Goal: Task Accomplishment & Management: Manage account settings

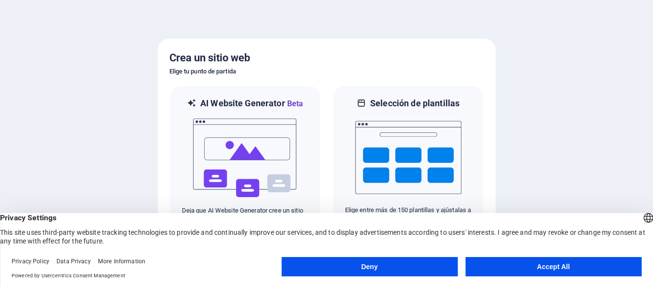
click at [549, 274] on button "Accept All" at bounding box center [553, 266] width 176 height 19
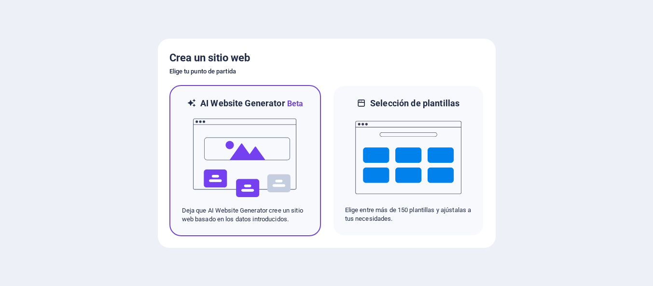
click at [241, 156] on img at bounding box center [245, 158] width 106 height 97
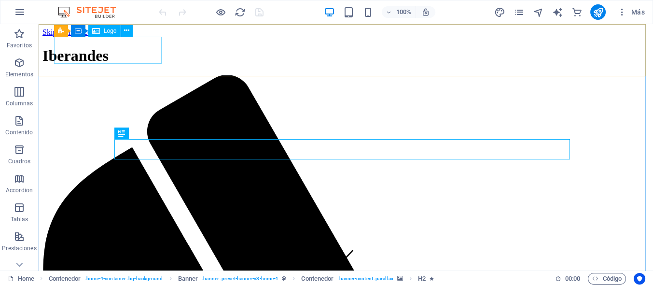
click at [108, 30] on span "Logo" at bounding box center [110, 31] width 13 height 6
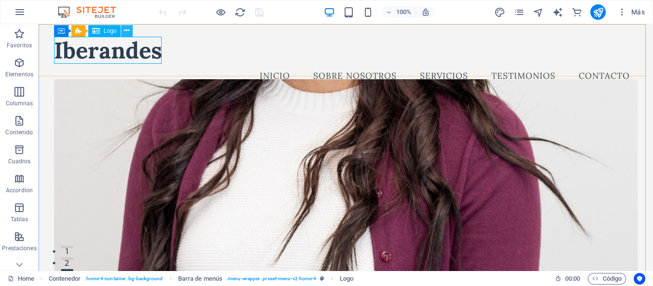
click at [125, 28] on icon at bounding box center [126, 31] width 5 height 10
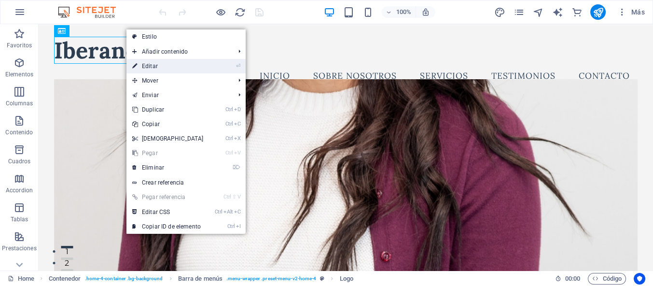
click at [158, 68] on link "⏎ Editar" at bounding box center [167, 66] width 83 height 14
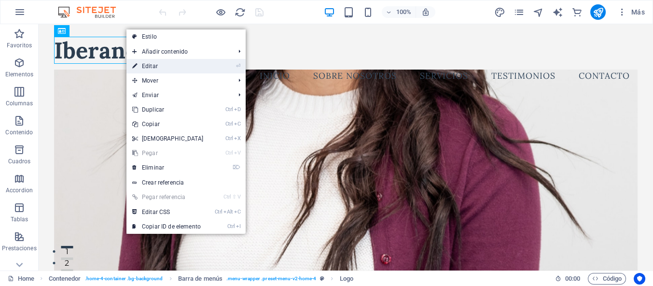
select select "px"
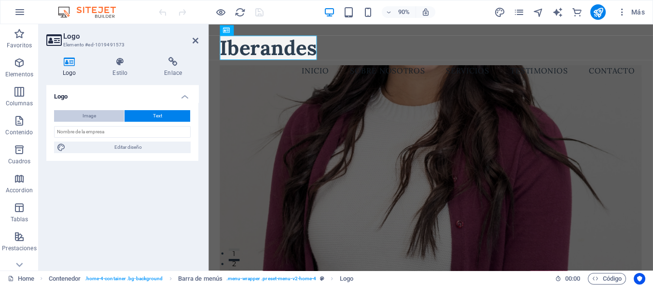
click at [104, 117] on button "Image" at bounding box center [89, 116] width 70 height 12
select select "DISABLED_OPTION_VALUE"
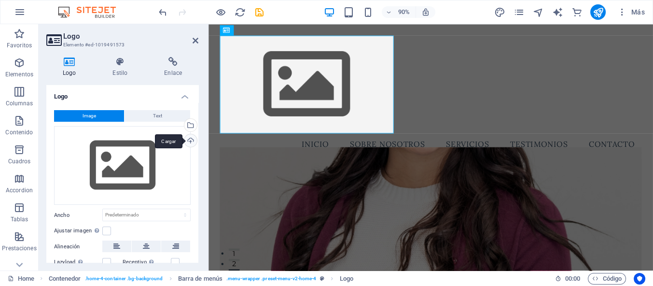
click at [187, 140] on div "Cargar" at bounding box center [189, 141] width 14 height 14
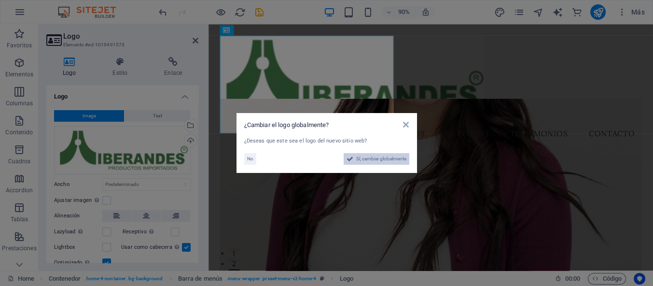
click at [389, 155] on span "Sí, cambiar globalmente" at bounding box center [381, 159] width 50 height 12
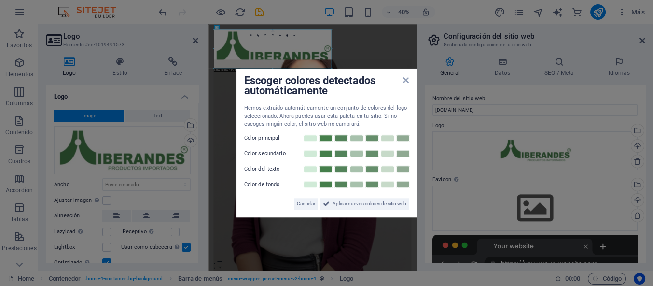
click at [268, 138] on label "Color principal" at bounding box center [273, 138] width 58 height 12
click at [328, 136] on link at bounding box center [326, 138] width 14 height 8
click at [306, 152] on link at bounding box center [310, 154] width 14 height 8
click at [325, 169] on link at bounding box center [326, 169] width 14 height 8
click at [403, 153] on link at bounding box center [403, 154] width 14 height 8
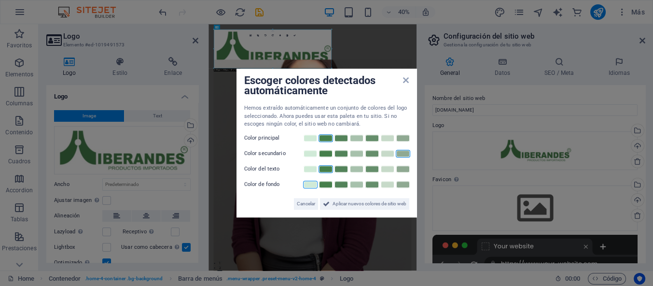
click at [306, 183] on link at bounding box center [310, 184] width 14 height 8
click at [375, 202] on span "Aplicar nuevos colores de sitio web" at bounding box center [369, 204] width 74 height 12
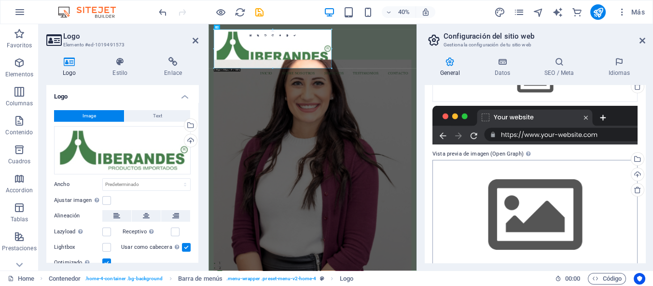
scroll to position [144, 0]
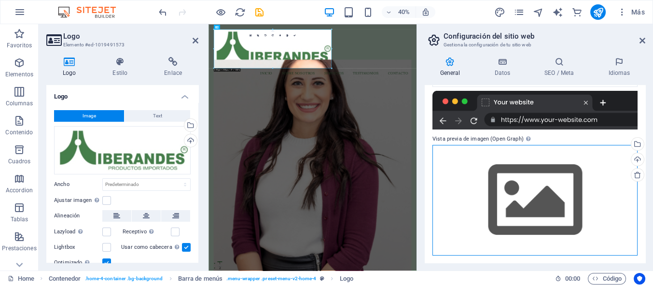
click at [535, 189] on div "Arrastra archivos aquí, haz clic para escoger archivos o selecciona archivos de…" at bounding box center [534, 200] width 205 height 111
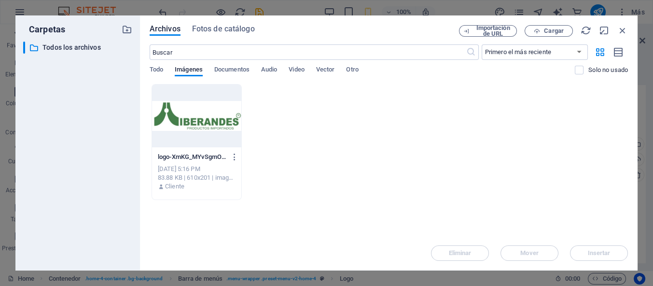
click at [219, 119] on div at bounding box center [196, 115] width 89 height 63
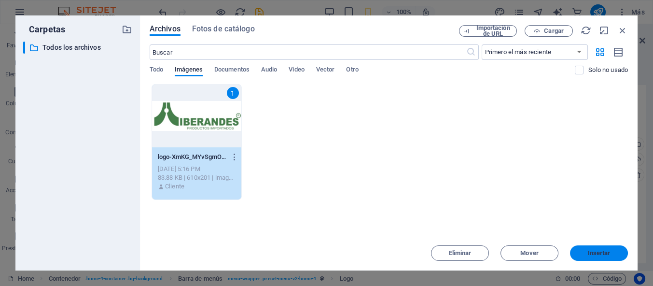
click at [605, 251] on span "Insertar" at bounding box center [599, 253] width 23 height 6
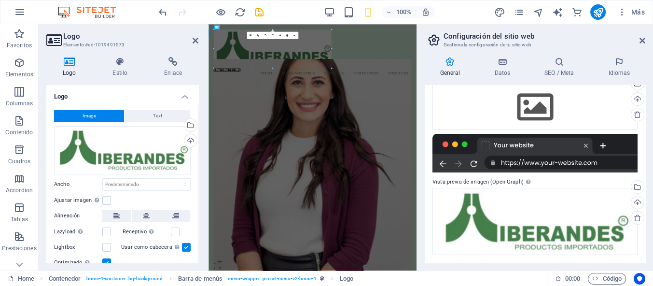
scroll to position [100, 0]
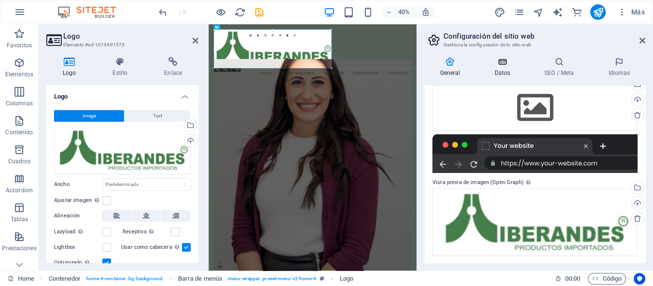
click at [507, 67] on h4 "Datos" at bounding box center [504, 67] width 50 height 20
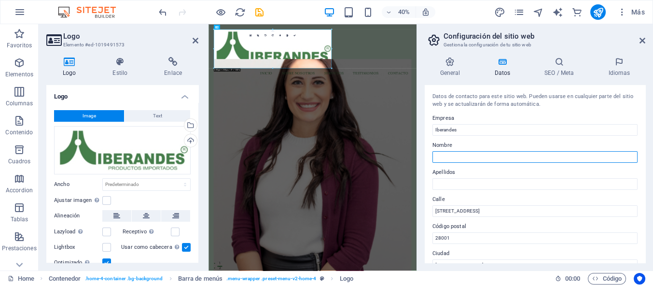
click at [460, 156] on input "Nombre" at bounding box center [534, 157] width 205 height 12
type input "Iberandes"
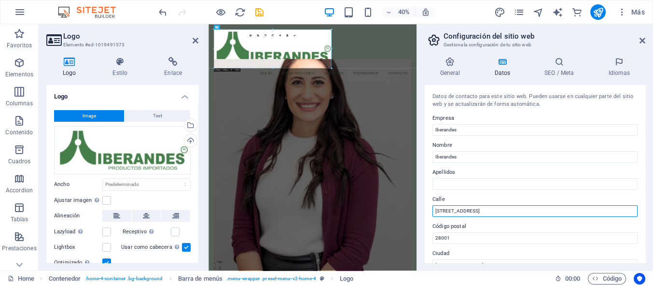
click at [497, 210] on input "[STREET_ADDRESS]" at bounding box center [534, 211] width 205 height 12
drag, startPoint x: 718, startPoint y: 232, endPoint x: 676, endPoint y: 470, distance: 241.1
click at [505, 207] on input "[STREET_ADDRESS]" at bounding box center [534, 211] width 205 height 12
type input "C"
type input "Carrera 42 #75-83 Local 120B"
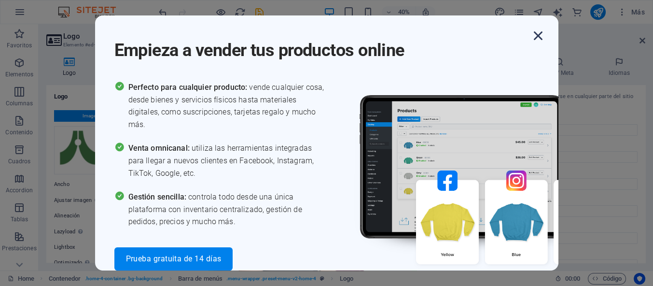
click at [537, 39] on icon "button" at bounding box center [537, 35] width 17 height 17
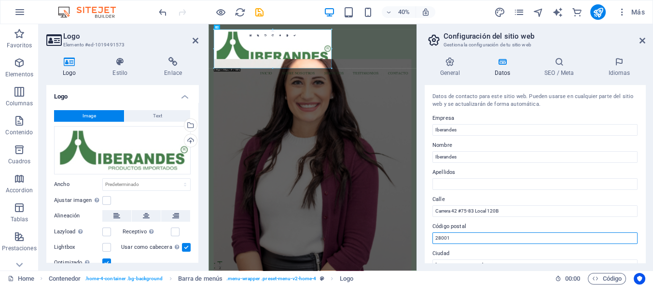
click at [459, 235] on input "28001" at bounding box center [534, 238] width 205 height 12
drag, startPoint x: 686, startPoint y: 263, endPoint x: 706, endPoint y: 560, distance: 297.9
type input "2"
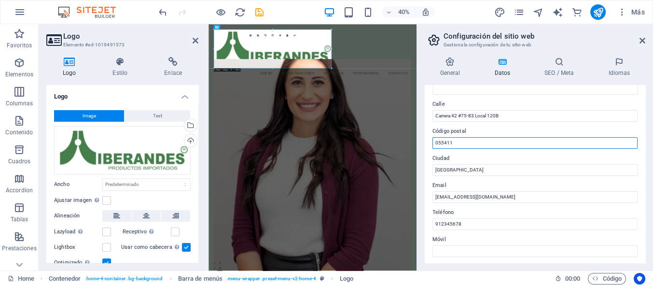
scroll to position [96, 0]
type input "055411"
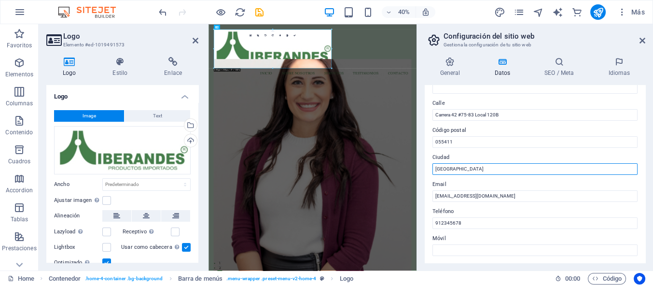
drag, startPoint x: 671, startPoint y: 191, endPoint x: 708, endPoint y: 377, distance: 190.4
type input "M"
type input "Itagüi"
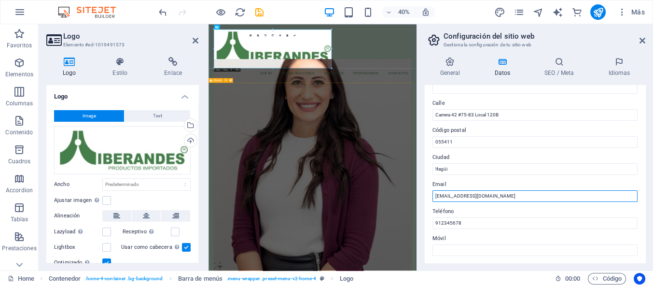
click at [500, 196] on input "[EMAIL_ADDRESS][DOMAIN_NAME]" at bounding box center [534, 196] width 205 height 12
drag, startPoint x: 709, startPoint y: 220, endPoint x: 626, endPoint y: 221, distance: 83.0
drag, startPoint x: 497, startPoint y: 193, endPoint x: 420, endPoint y: 189, distance: 77.3
click at [420, 189] on div "General Datos SEO / Meta Idiomas Nombre del sitio web [DOMAIN_NAME] Logo Arrast…" at bounding box center [535, 159] width 236 height 221
type input "[EMAIL_ADDRESS][DOMAIN_NAME]"
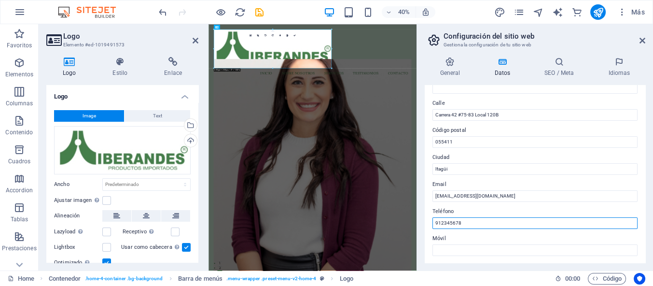
click at [468, 222] on input "912345678" at bounding box center [534, 223] width 205 height 12
drag, startPoint x: 684, startPoint y: 246, endPoint x: 626, endPoint y: 240, distance: 58.2
type input "9"
type input "6043585487"
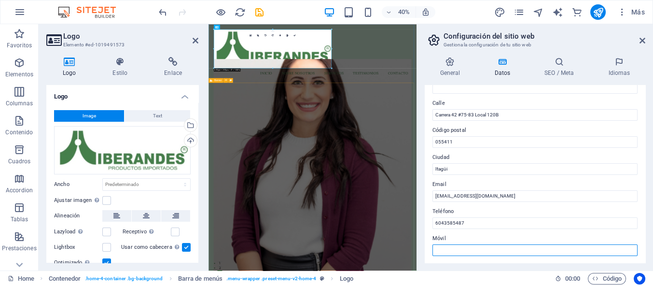
click at [469, 250] on input "Móvil" at bounding box center [534, 250] width 205 height 12
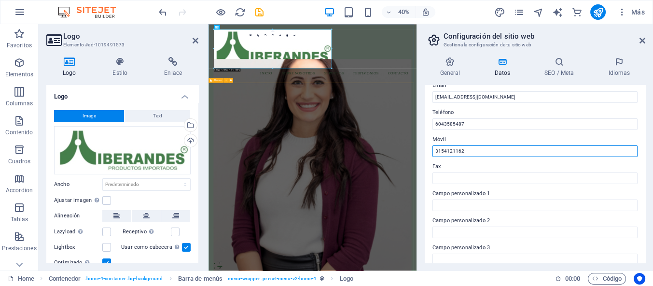
scroll to position [189, 0]
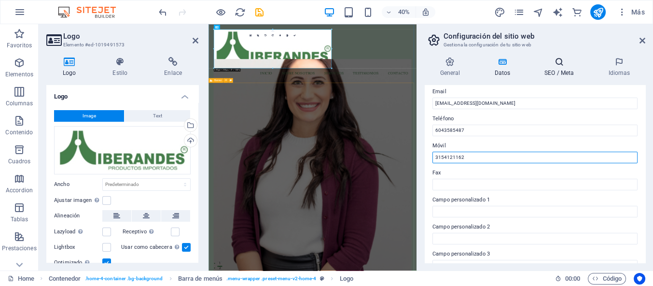
type input "3154121162"
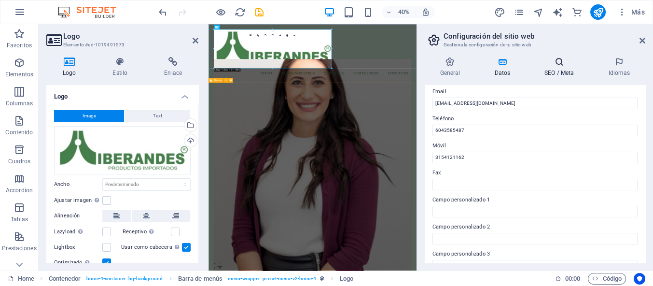
click at [564, 67] on h4 "SEO / Meta" at bounding box center [561, 67] width 64 height 20
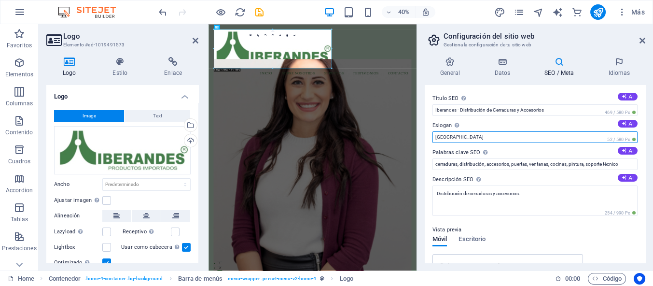
click at [511, 135] on input "[GEOGRAPHIC_DATA]" at bounding box center [534, 137] width 205 height 12
drag, startPoint x: 511, startPoint y: 135, endPoint x: 426, endPoint y: 127, distance: 84.8
click at [426, 127] on div "Título SEO El título de tu sitio web. Elige algo que destaque en los resultados…" at bounding box center [535, 174] width 221 height 178
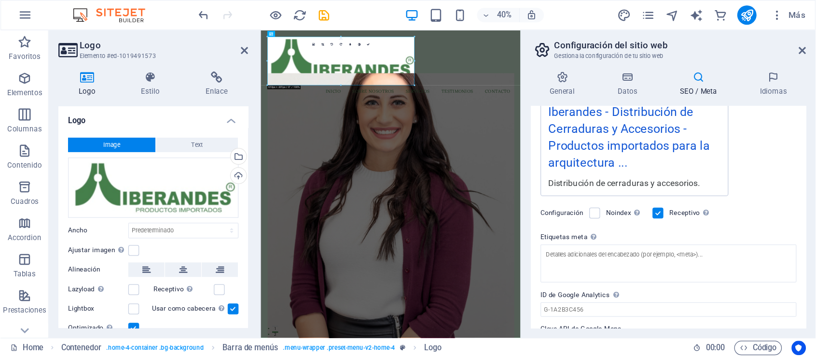
scroll to position [218, 0]
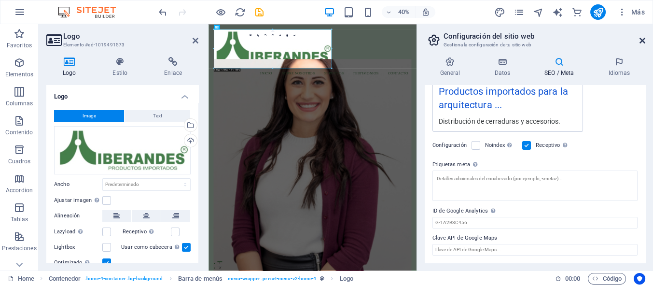
type input "Productos importados para la arquitectura Colombiana"
click at [641, 38] on icon at bounding box center [642, 41] width 6 height 8
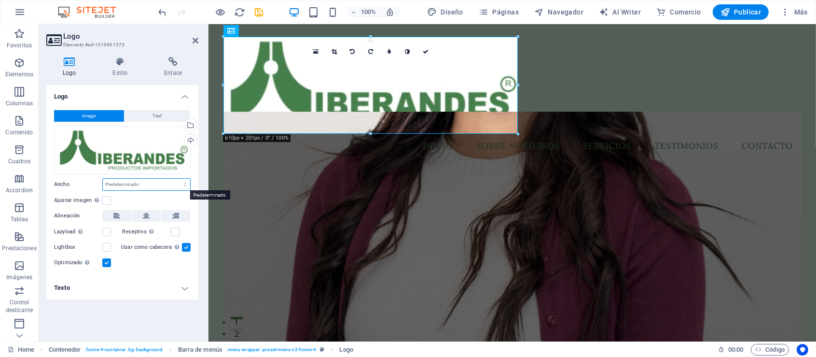
click at [123, 181] on select "Predeterminado automático px rem % em vh vw" at bounding box center [146, 185] width 87 height 12
select select "px"
click at [176, 179] on select "Predeterminado automático px rem % em vh vw" at bounding box center [146, 185] width 87 height 12
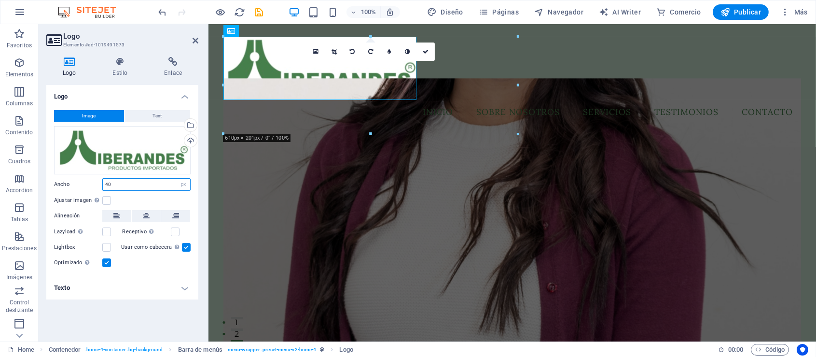
type input "4"
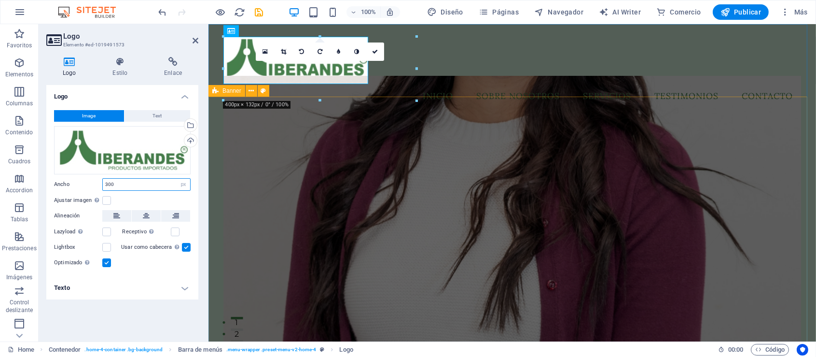
type input "300"
click at [251, 176] on figure at bounding box center [511, 220] width 577 height 289
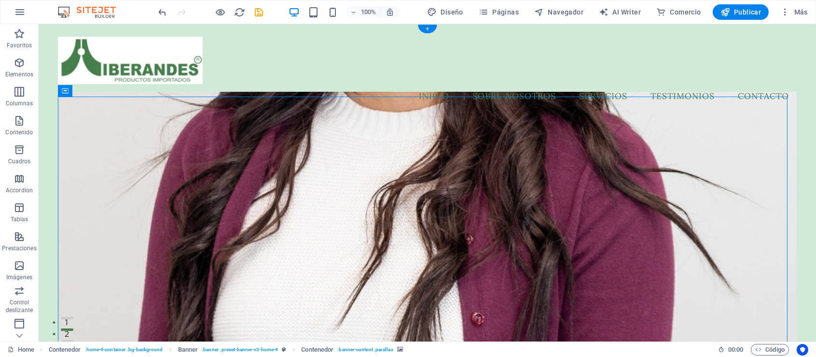
click at [82, 204] on figure at bounding box center [427, 236] width 738 height 289
click at [652, 202] on figure at bounding box center [427, 236] width 738 height 289
click at [652, 170] on figure at bounding box center [427, 236] width 738 height 289
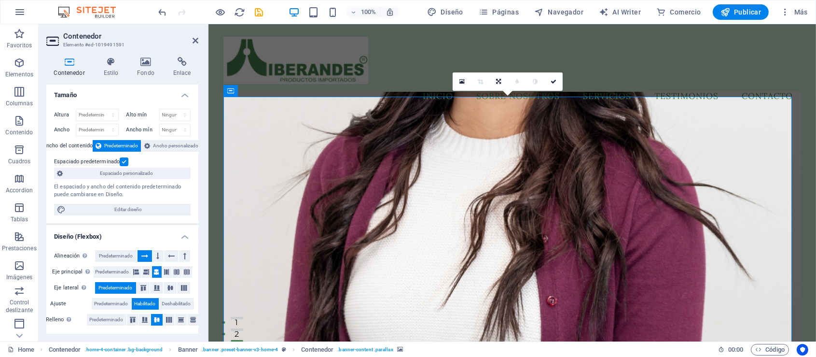
scroll to position [0, 0]
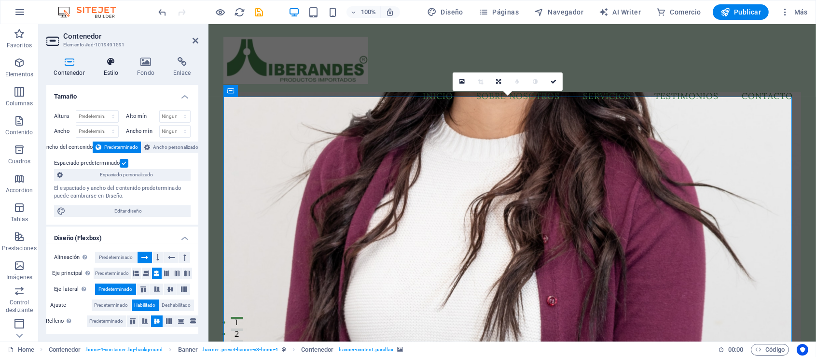
click at [108, 62] on icon at bounding box center [111, 62] width 30 height 10
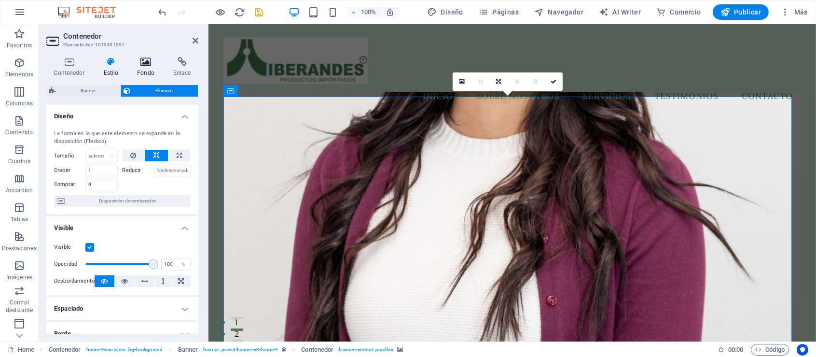
click at [147, 64] on icon at bounding box center [146, 62] width 32 height 10
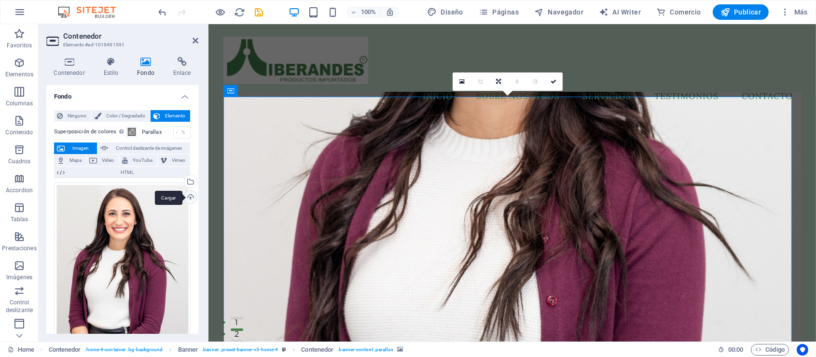
click at [189, 196] on div "Cargar" at bounding box center [189, 198] width 14 height 14
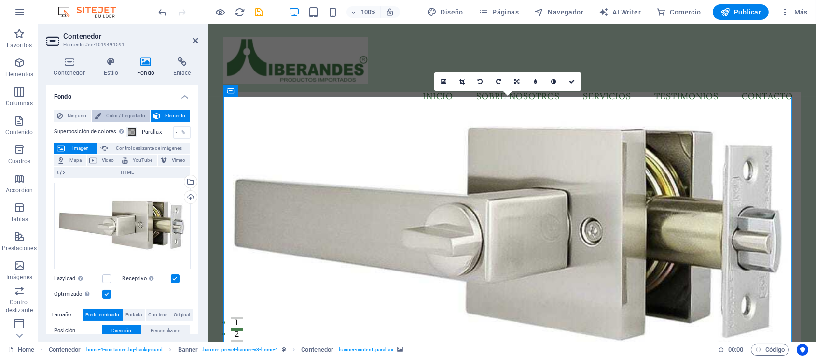
click at [99, 117] on icon at bounding box center [98, 116] width 7 height 12
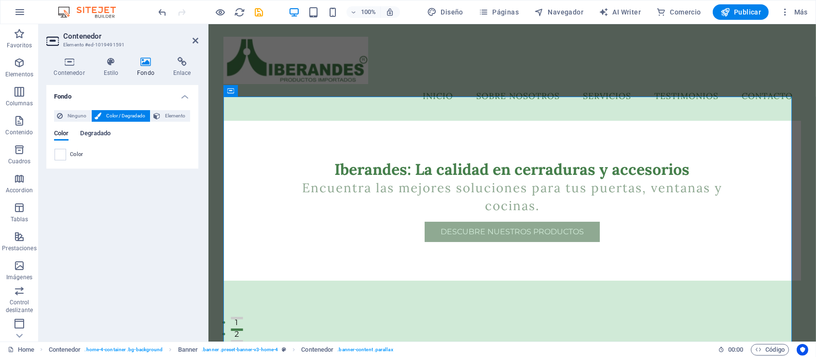
click at [95, 132] on span "Degradado" at bounding box center [95, 134] width 30 height 14
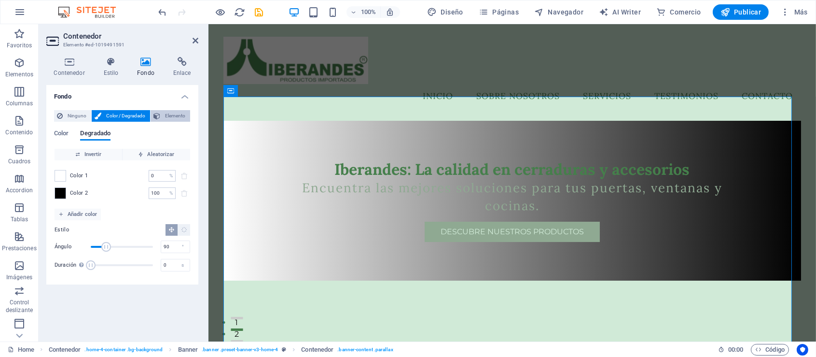
click at [165, 113] on span "Elemento" at bounding box center [175, 116] width 24 height 12
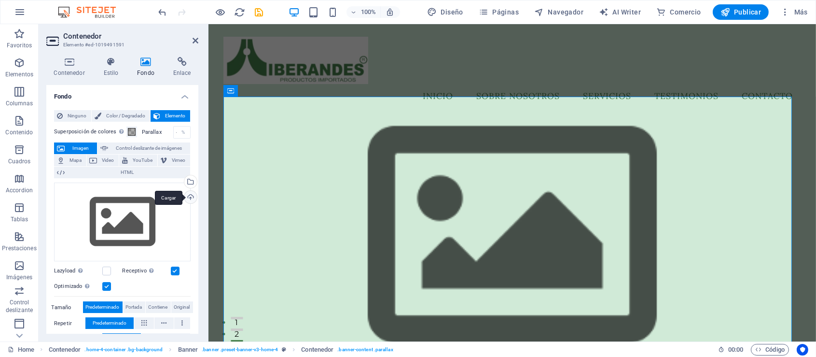
click at [188, 196] on div "Cargar" at bounding box center [189, 198] width 14 height 14
